Goal: Find specific page/section: Find specific page/section

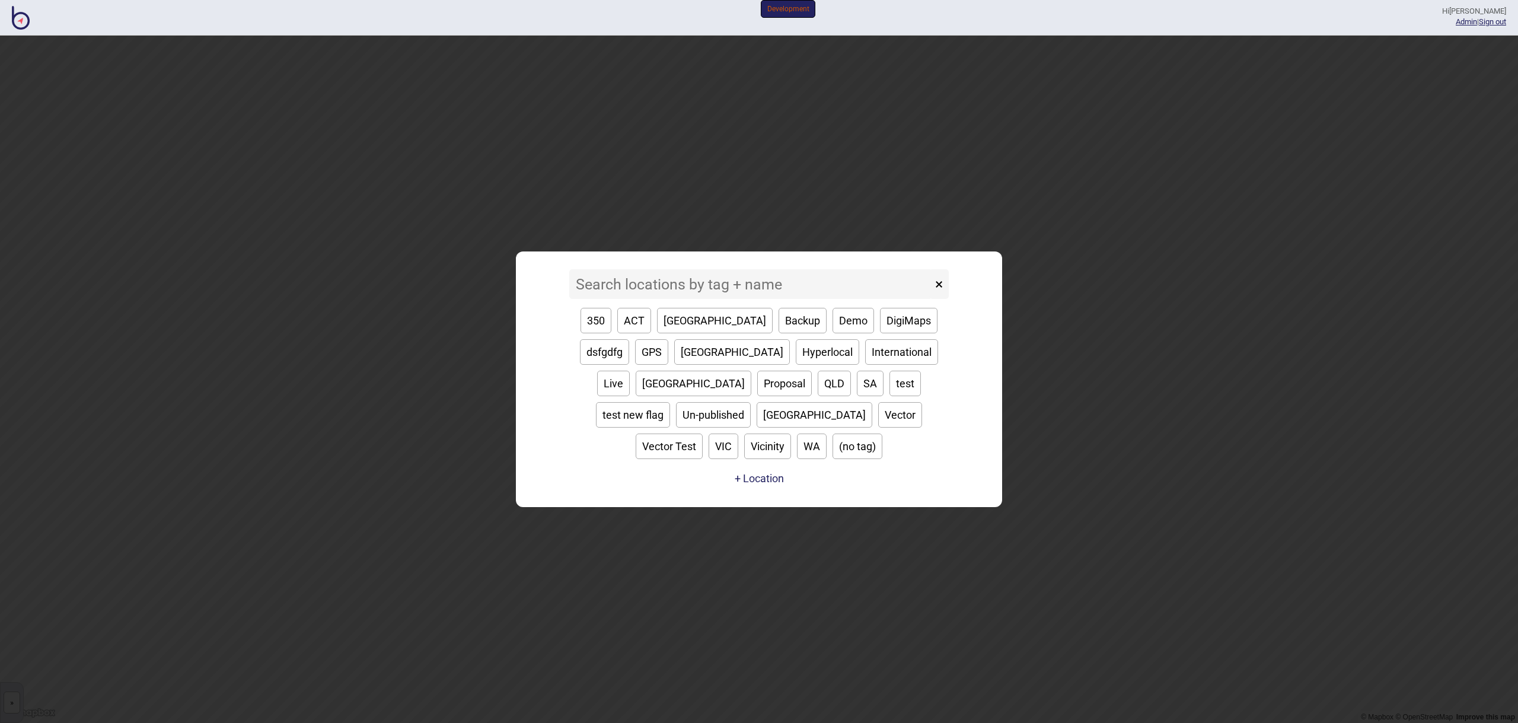
click at [751, 375] on button "[GEOGRAPHIC_DATA]" at bounding box center [694, 384] width 116 height 26
type input "[GEOGRAPHIC_DATA]"
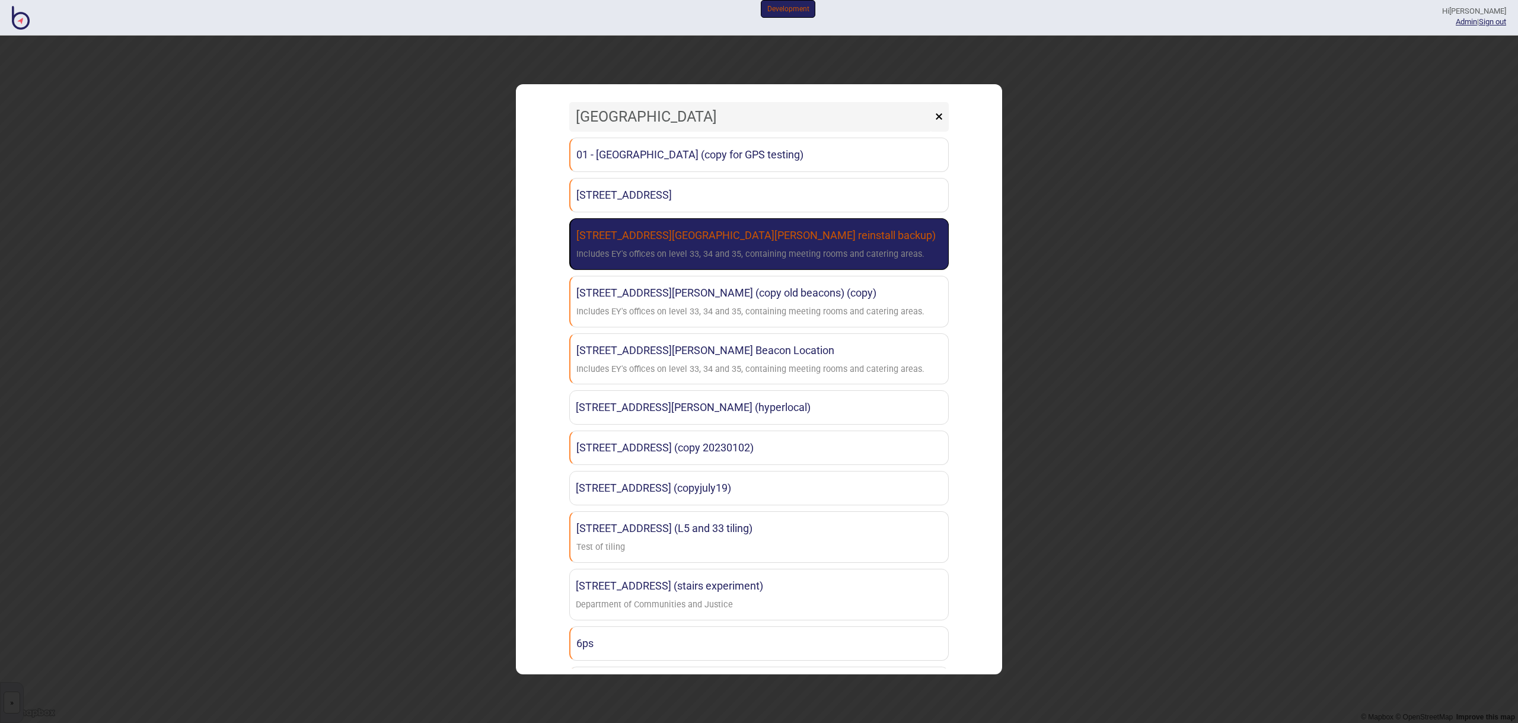
scroll to position [4, 0]
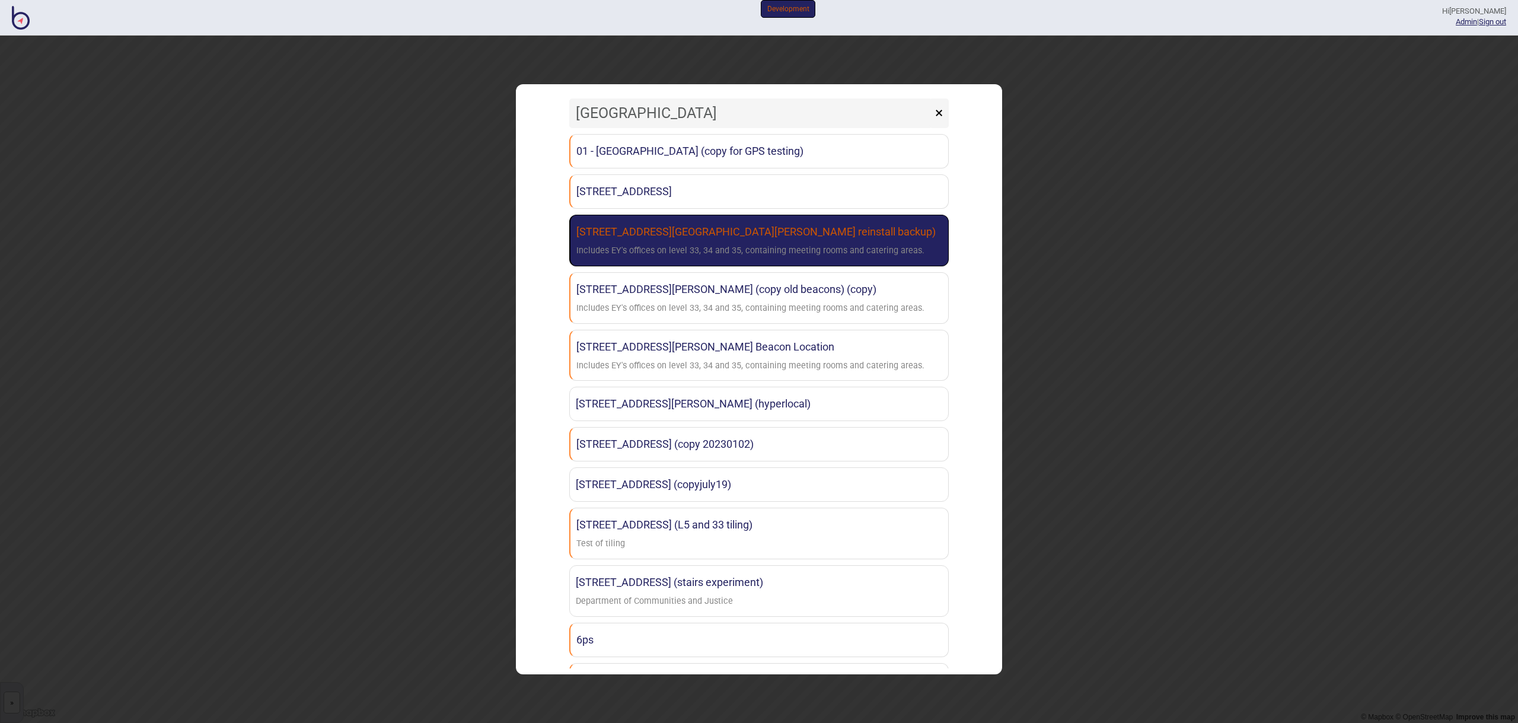
click at [833, 239] on link "[STREET_ADDRESS][GEOGRAPHIC_DATA][PERSON_NAME] reinstall backup) Includes EY's …" at bounding box center [759, 241] width 380 height 52
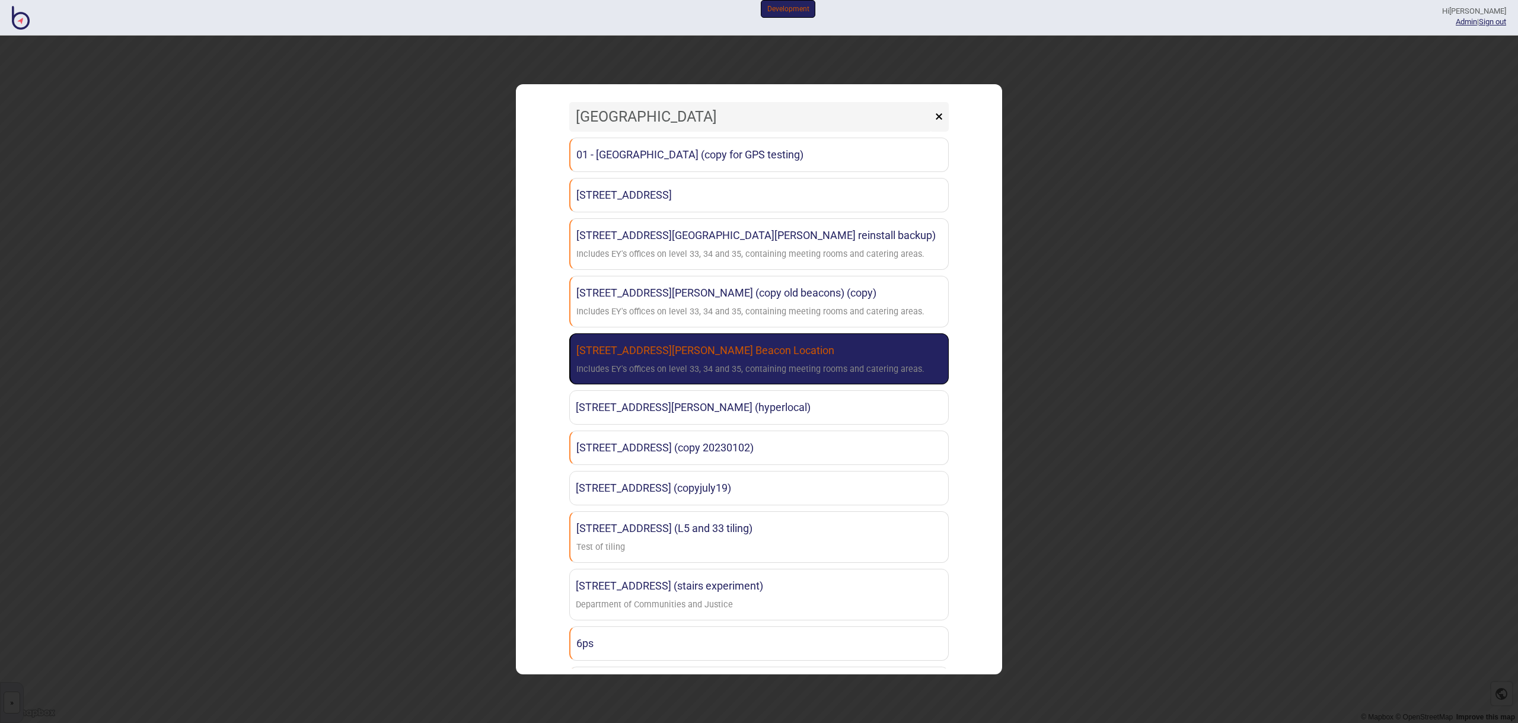
click at [833, 351] on link "[STREET_ADDRESS][PERSON_NAME] [GEOGRAPHIC_DATA] Beacon Location Includes EY's o…" at bounding box center [759, 359] width 380 height 52
